Goal: Task Accomplishment & Management: Manage account settings

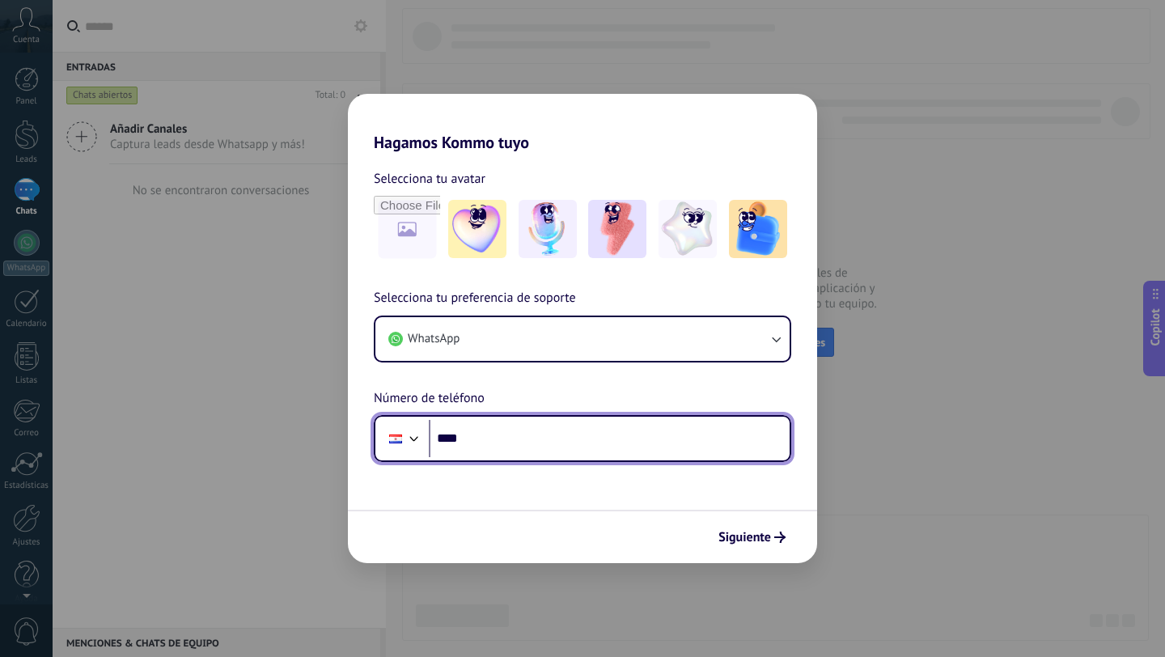
click at [491, 440] on input "****" at bounding box center [609, 438] width 361 height 37
type input "**********"
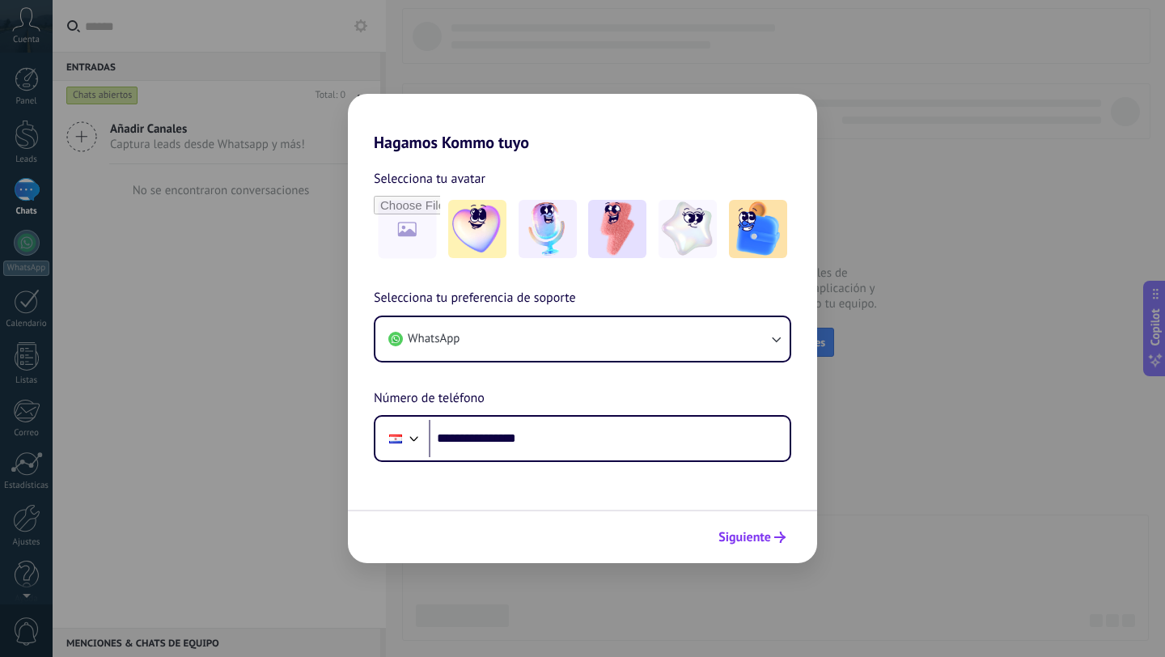
click at [735, 538] on span "Siguiente" at bounding box center [744, 536] width 53 height 11
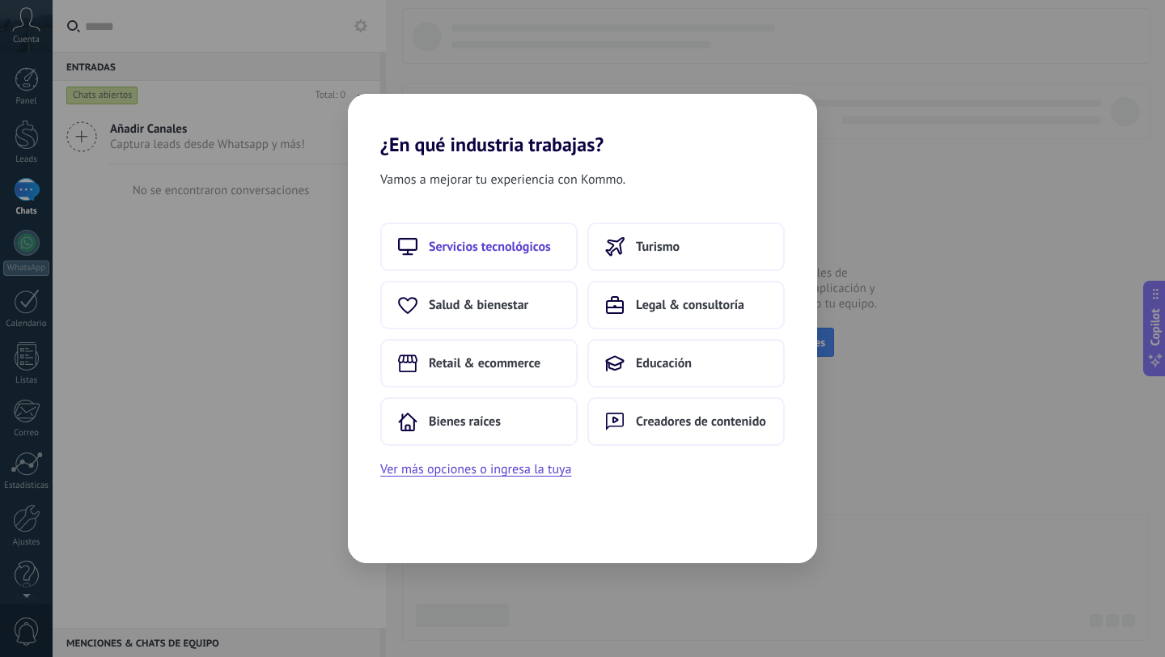
click at [498, 245] on span "Servicios tecnológicos" at bounding box center [490, 247] width 122 height 16
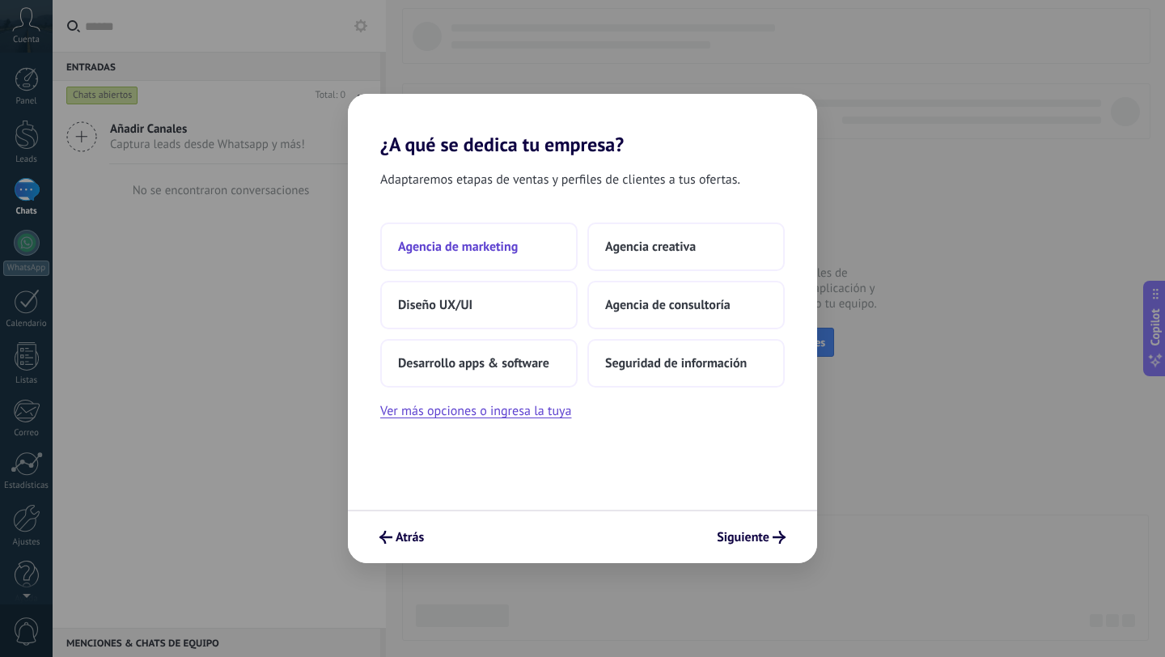
click at [488, 260] on button "Agencia de marketing" at bounding box center [478, 246] width 197 height 49
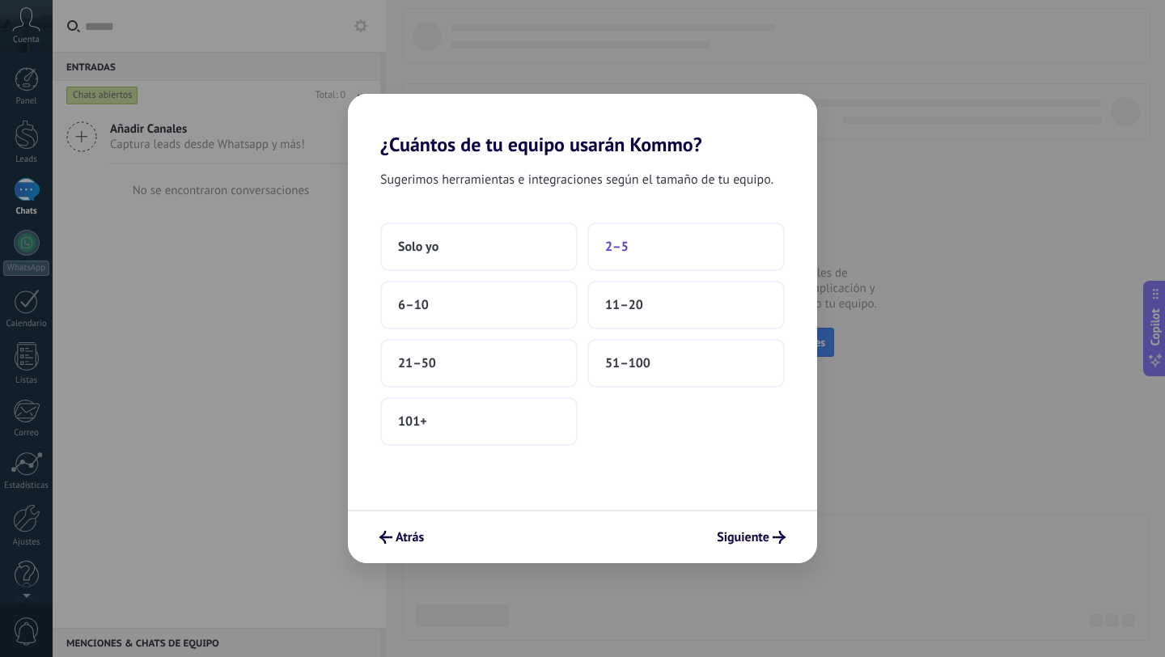
click at [630, 252] on button "2–5" at bounding box center [685, 246] width 197 height 49
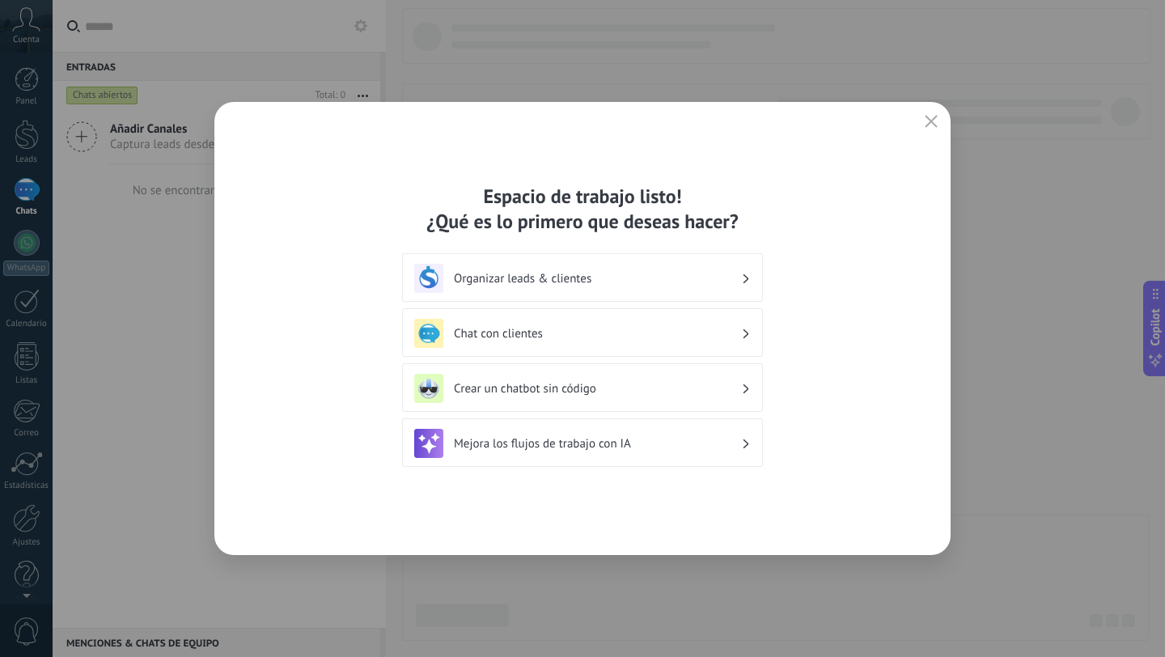
click at [622, 280] on h3 "Organizar leads & clientes" at bounding box center [597, 278] width 287 height 15
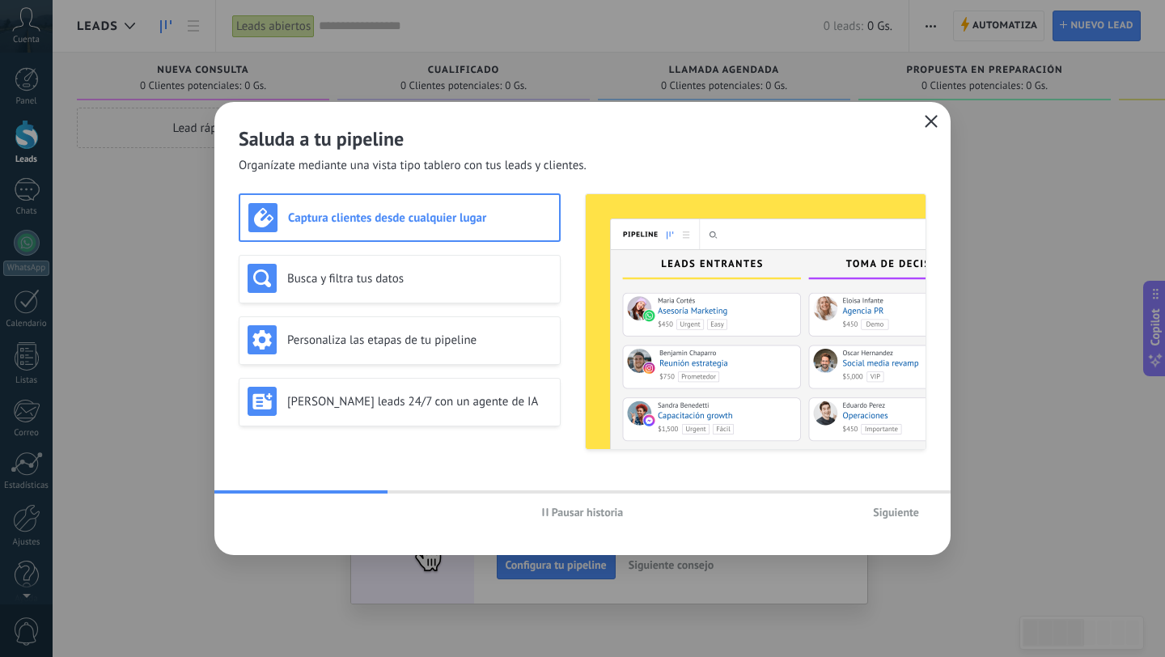
click at [923, 121] on button "button" at bounding box center [930, 122] width 21 height 23
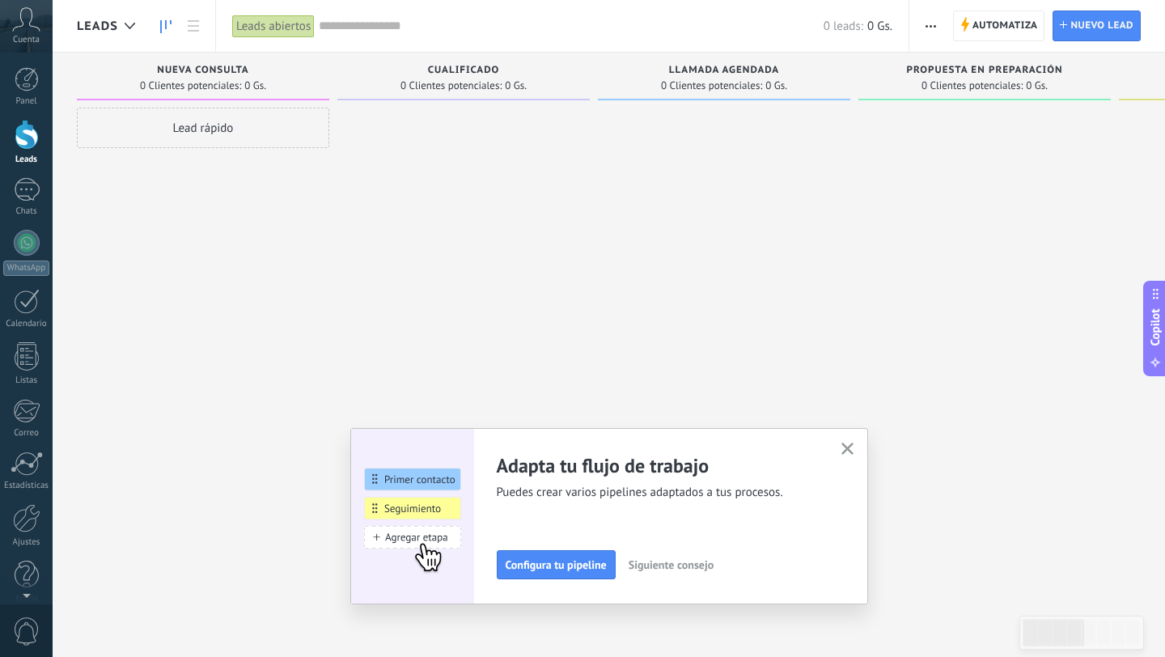
scroll to position [16, 0]
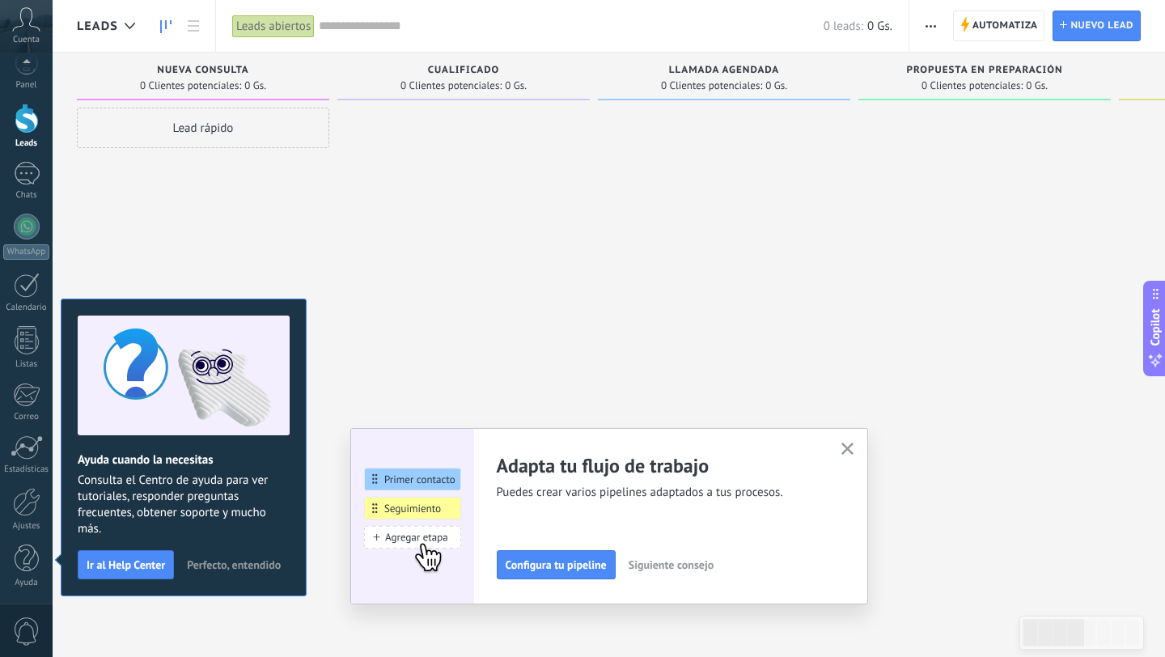
click at [844, 444] on icon "button" at bounding box center [847, 448] width 12 height 12
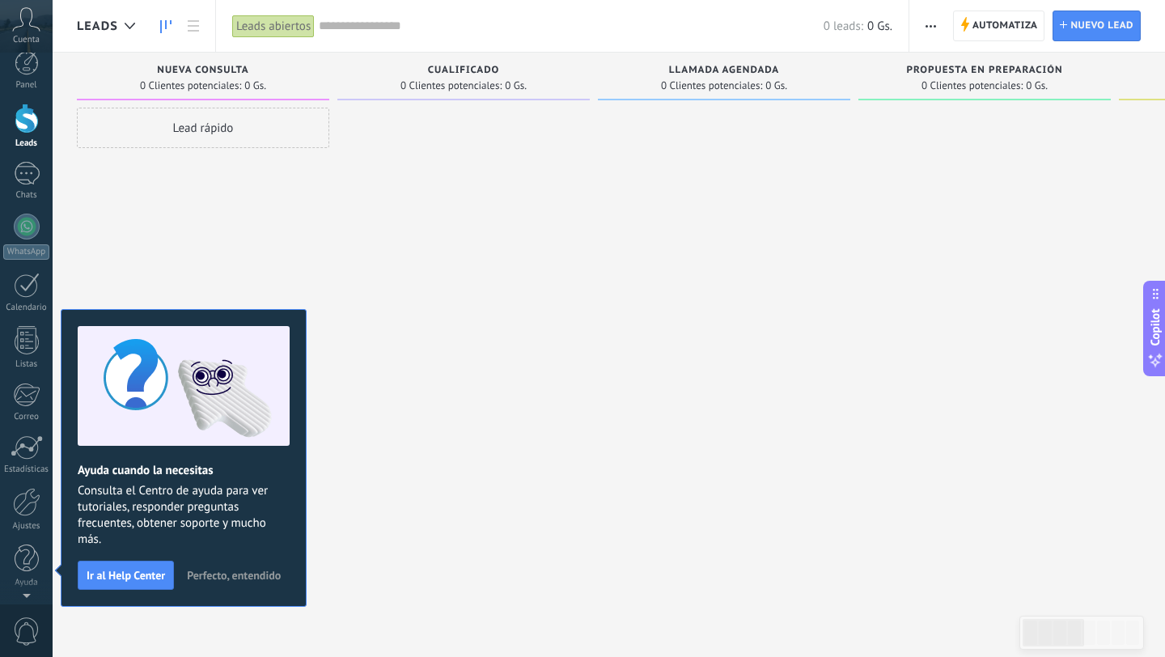
scroll to position [0, 0]
click at [269, 192] on div "Lead rápido" at bounding box center [203, 331] width 252 height 446
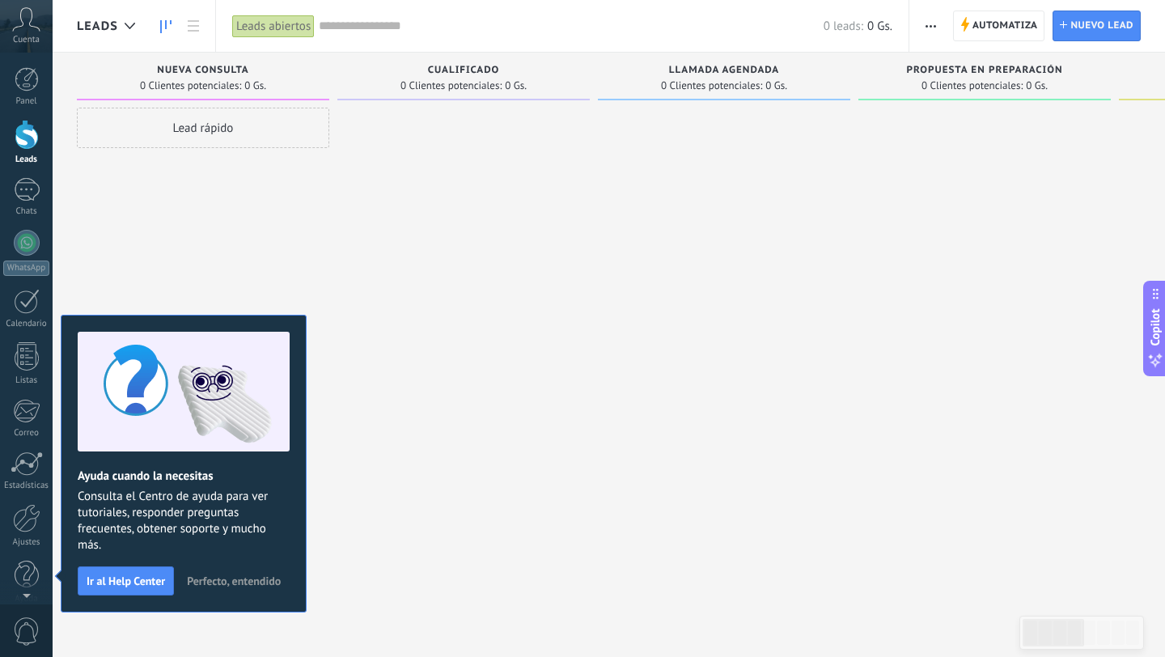
click at [220, 579] on span "Perfecto, entendido" at bounding box center [234, 580] width 94 height 11
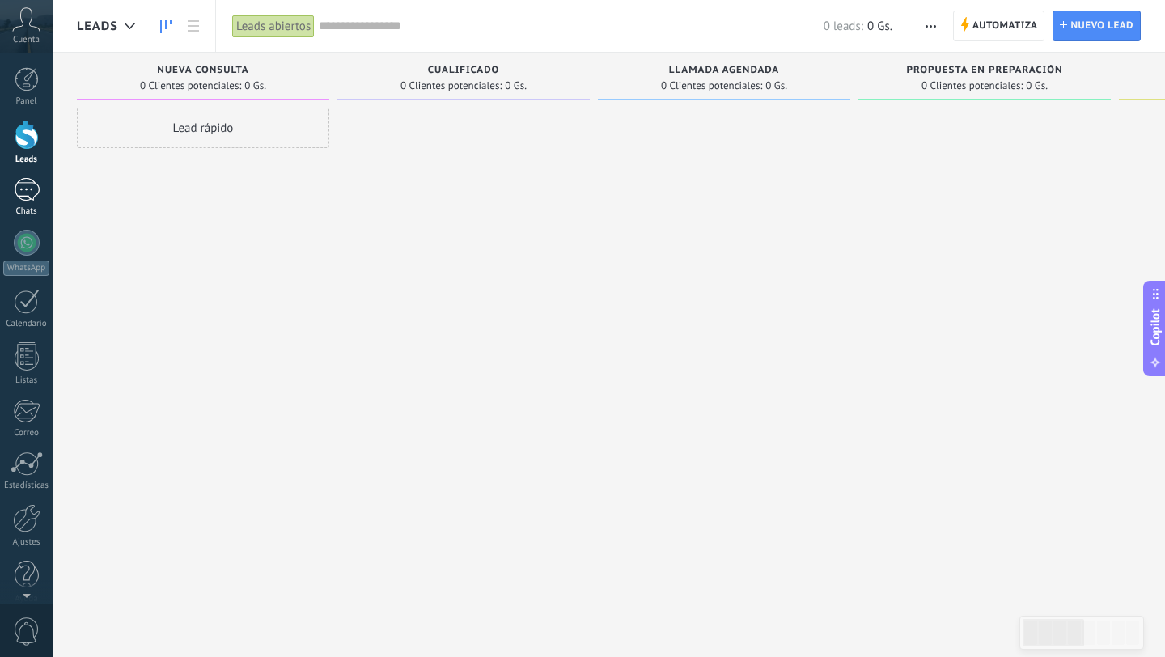
click at [23, 184] on div at bounding box center [27, 189] width 26 height 23
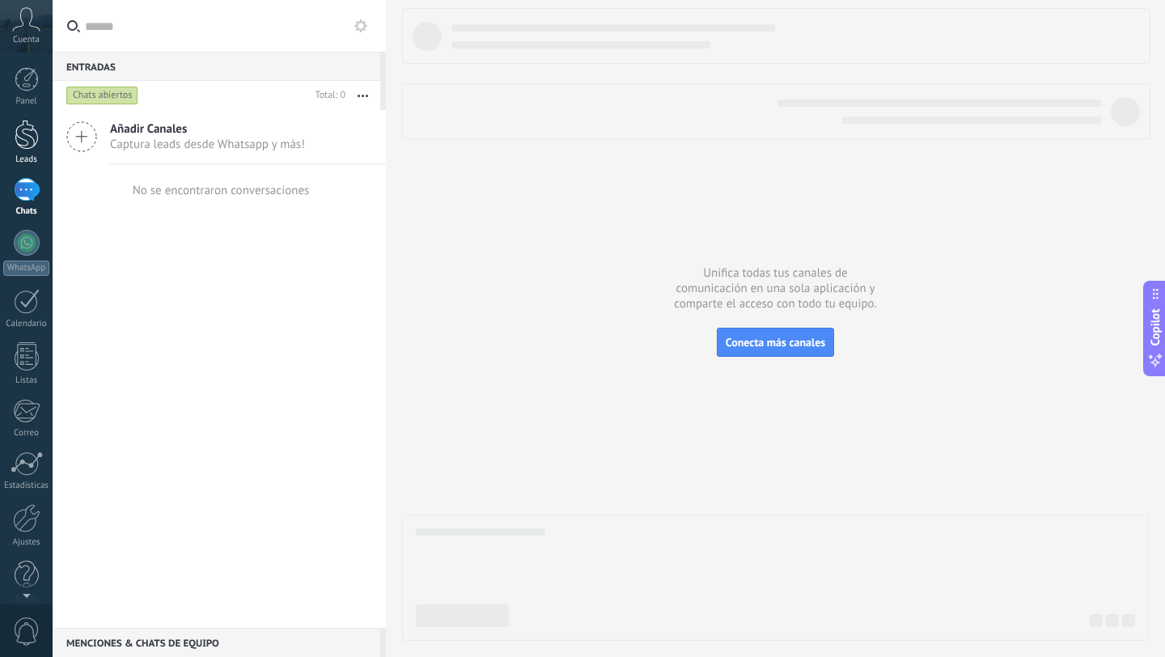
click at [23, 144] on div at bounding box center [27, 135] width 24 height 30
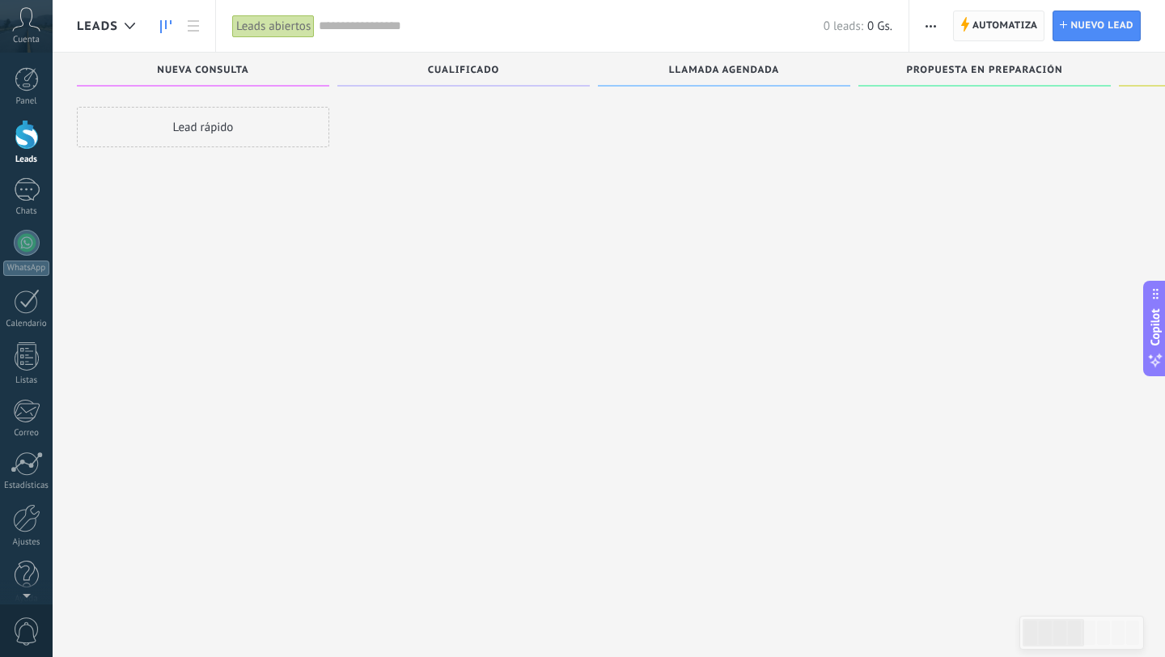
click at [1012, 27] on span "Automatiza" at bounding box center [1005, 25] width 66 height 29
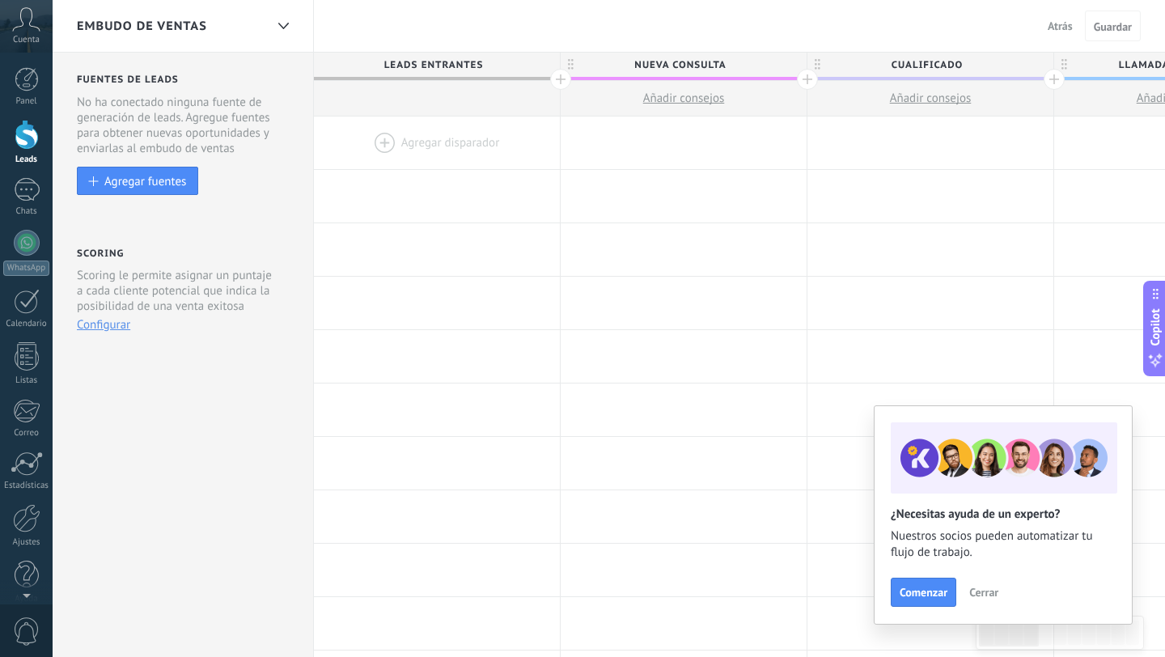
click at [984, 592] on span "Cerrar" at bounding box center [983, 591] width 29 height 11
